Goal: Check status: Check status

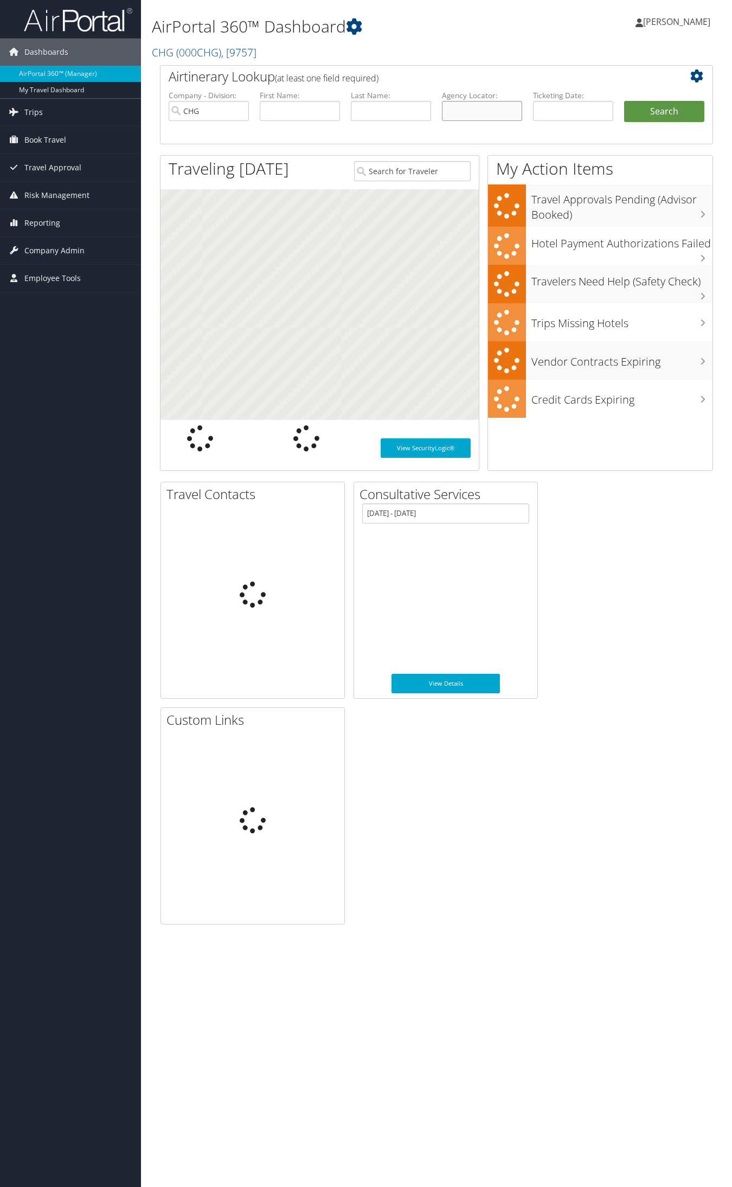
click at [475, 111] on input "text" at bounding box center [482, 111] width 80 height 20
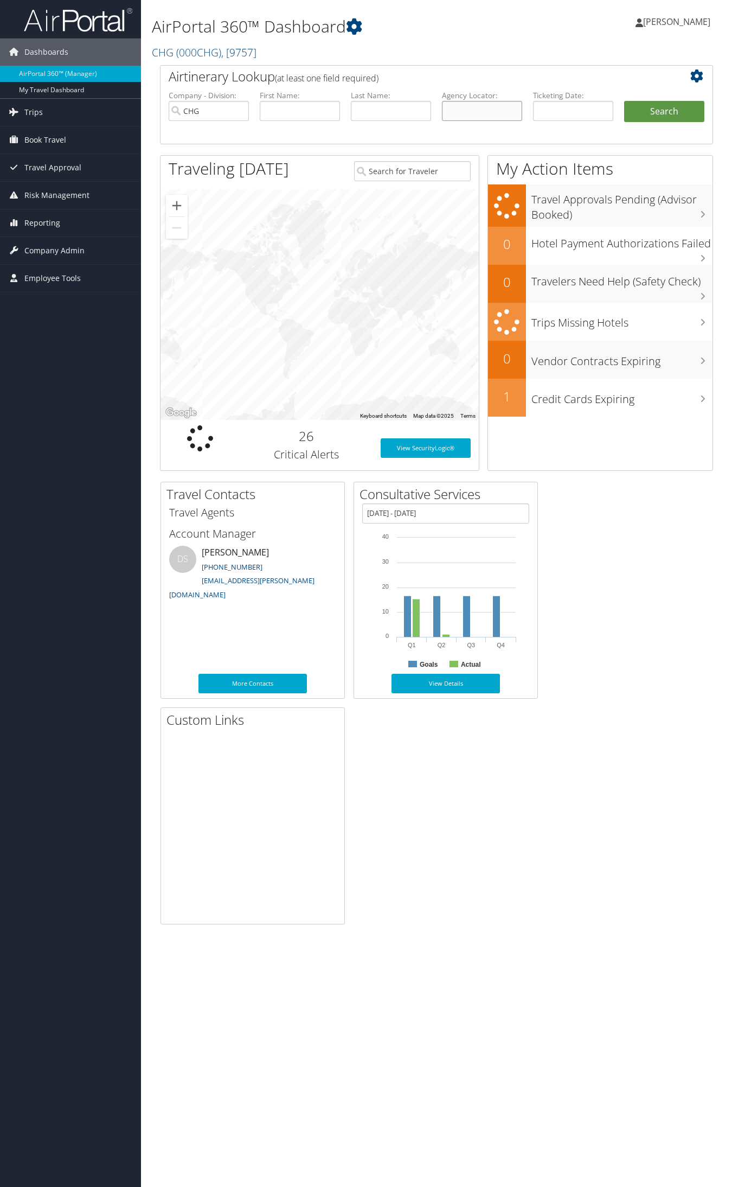
paste input "NFBMOY"
type input "NFBMOY"
click at [681, 111] on button "Search" at bounding box center [664, 112] width 80 height 22
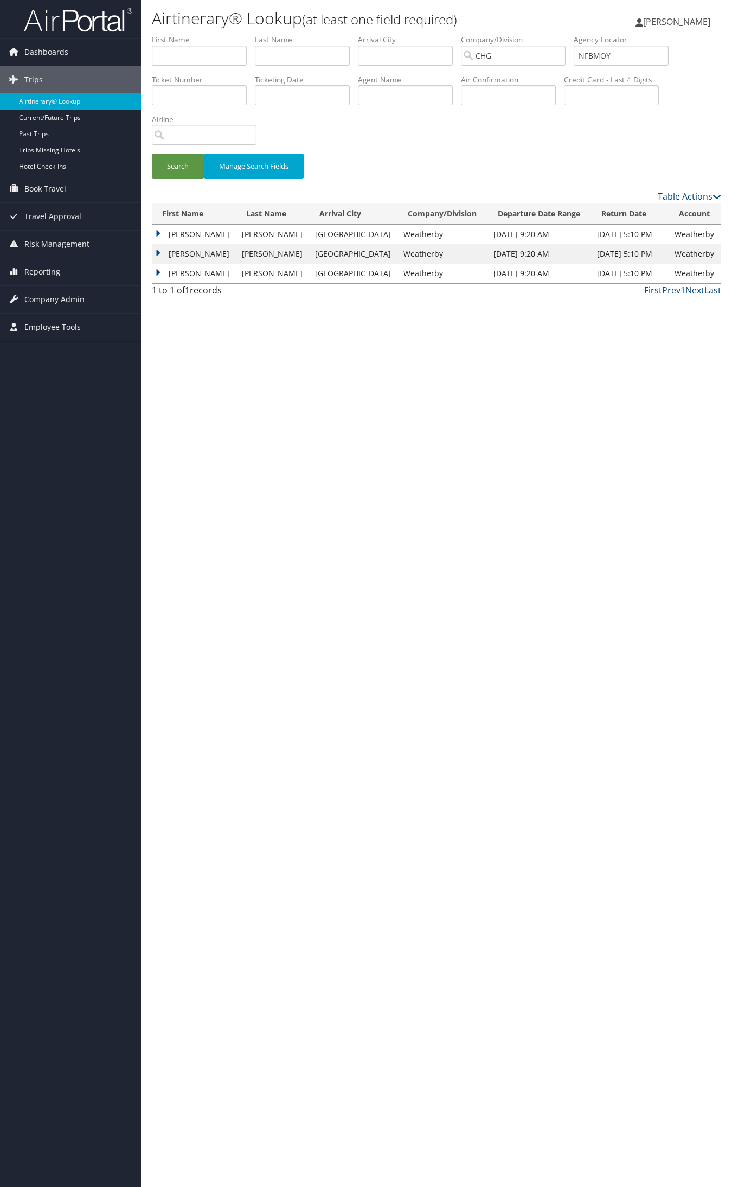
click at [190, 234] on td "Aileen" at bounding box center [194, 235] width 84 height 20
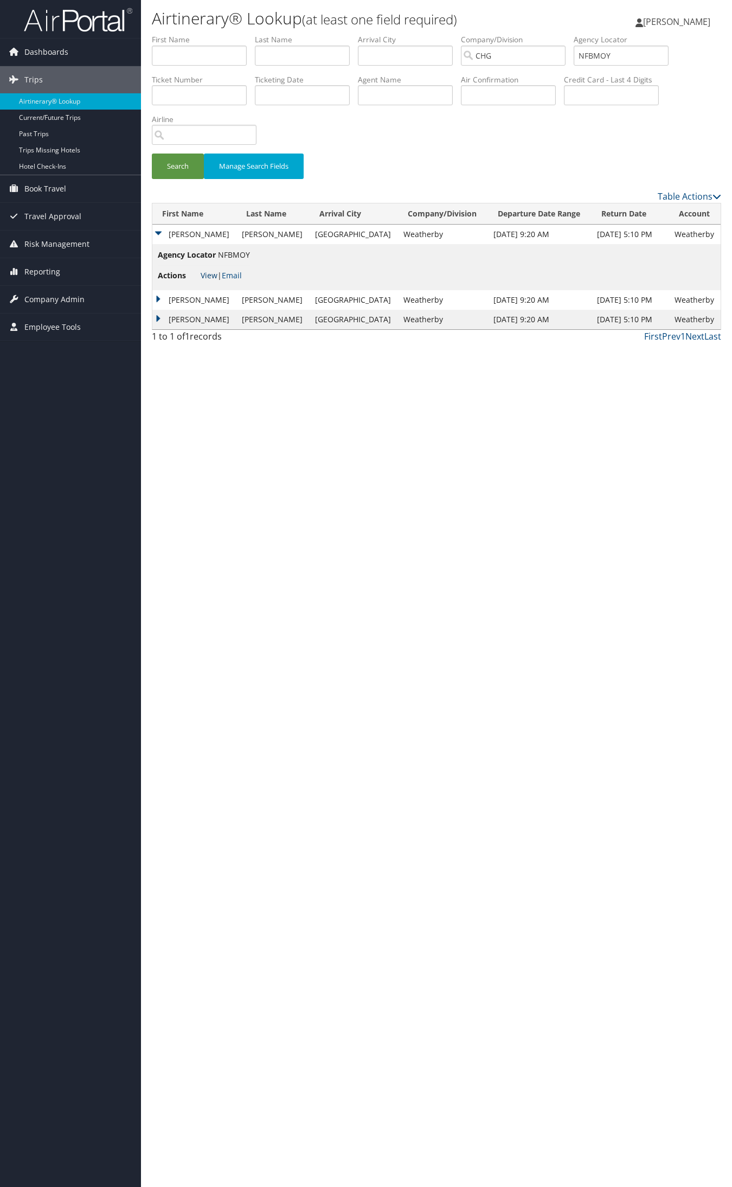
click at [214, 279] on link "View" at bounding box center [209, 275] width 17 height 10
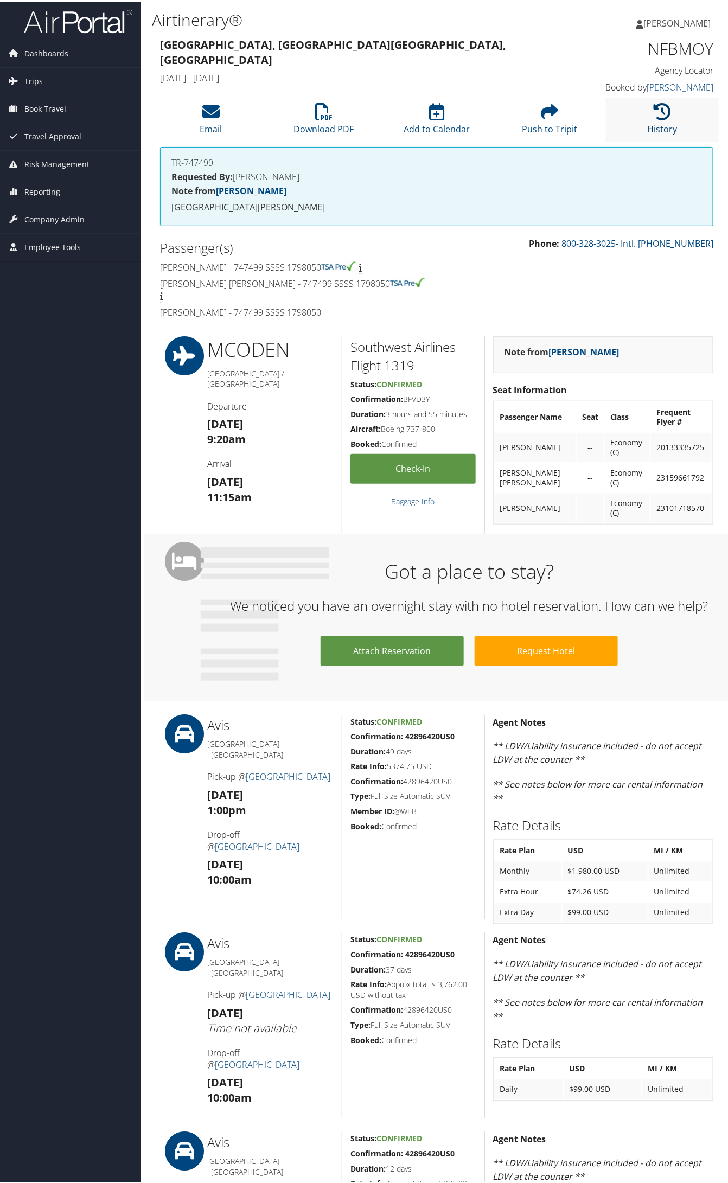
click at [654, 123] on link "History" at bounding box center [663, 120] width 30 height 26
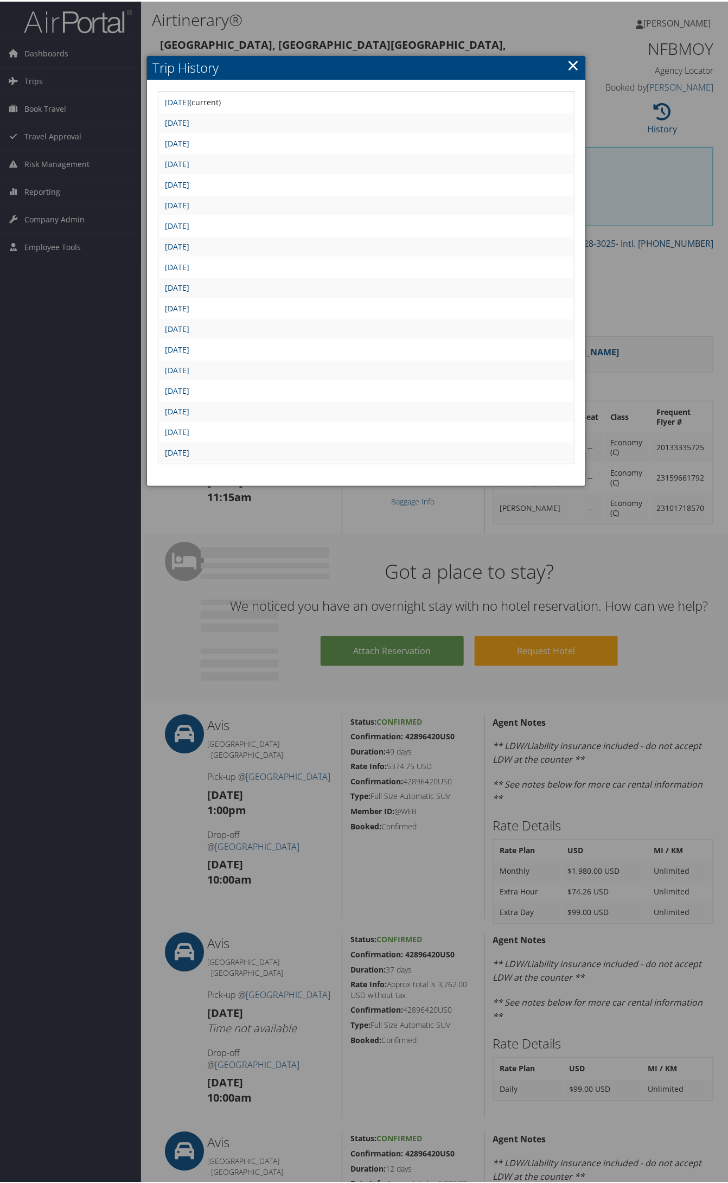
click at [189, 302] on link "Fri Aug 29 13:31:36 MDT 2025" at bounding box center [177, 307] width 24 height 10
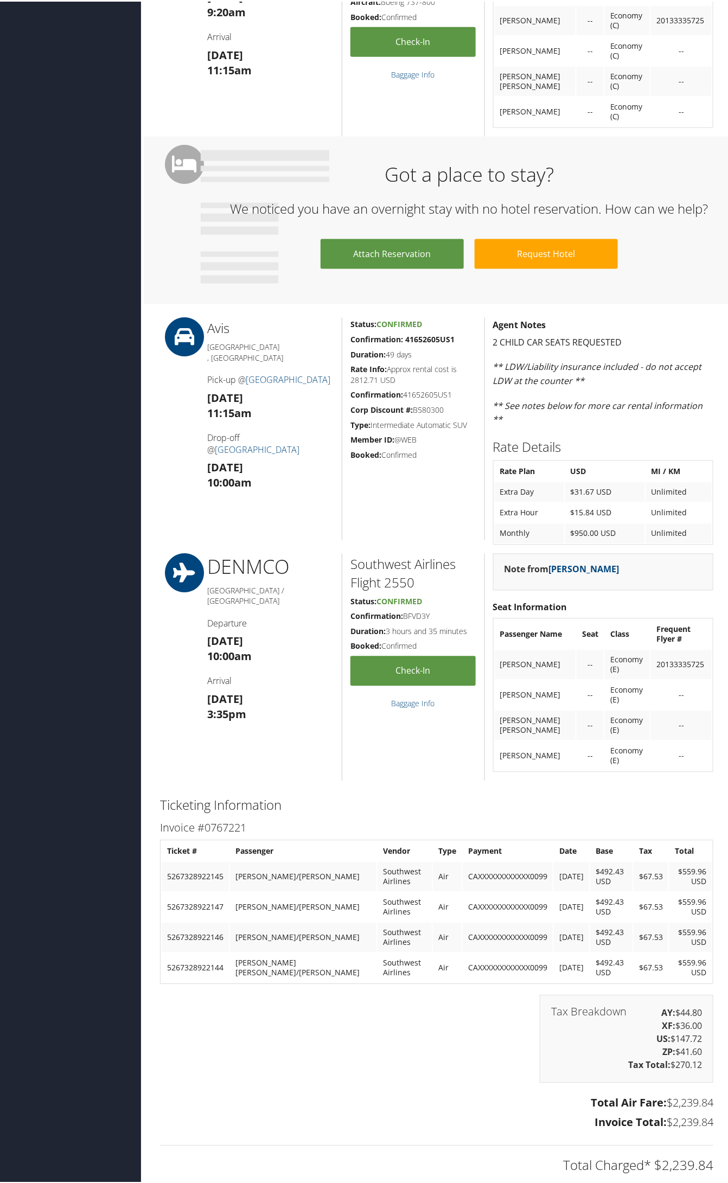
scroll to position [678, 0]
